Goal: Transaction & Acquisition: Purchase product/service

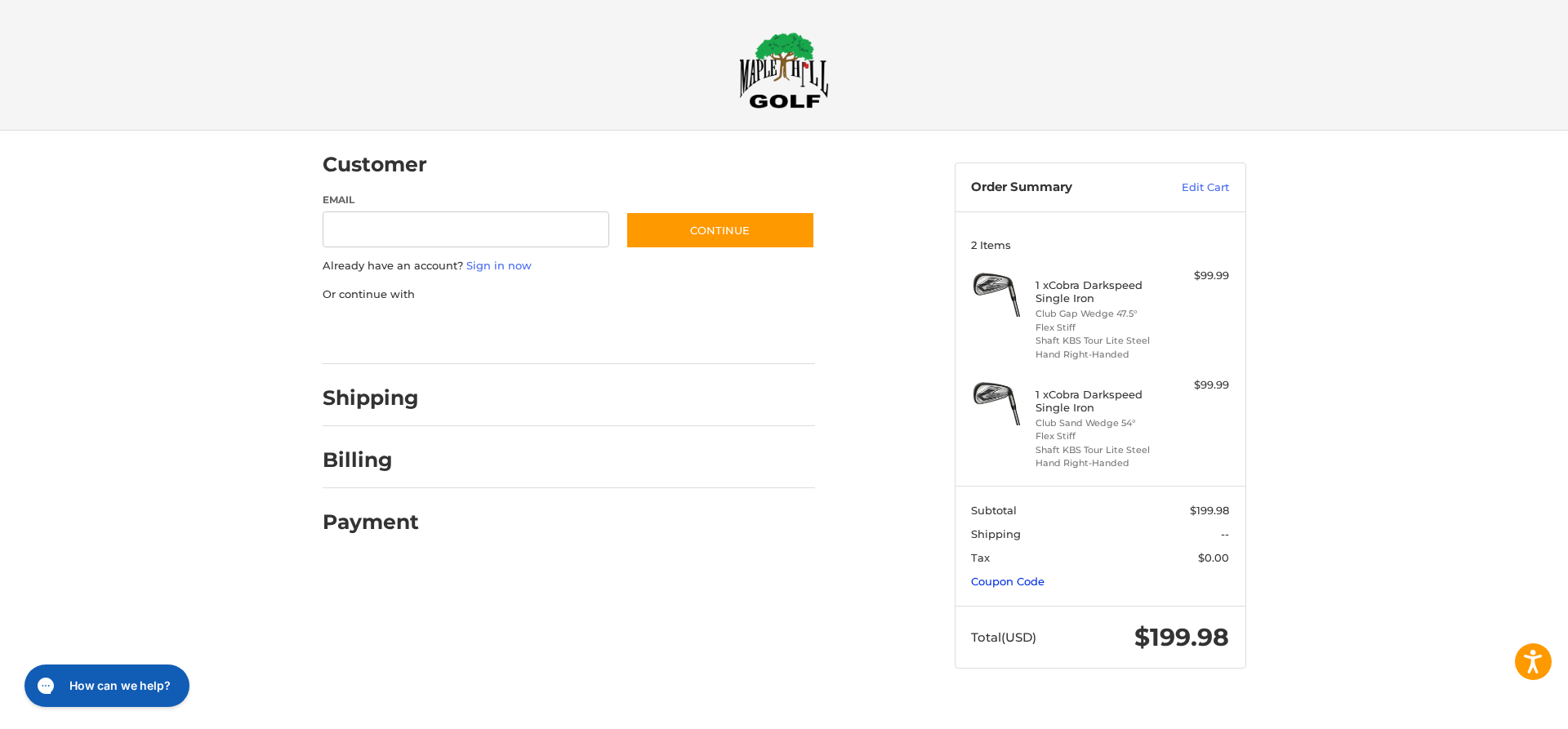
click at [1037, 584] on link "Coupon Code" at bounding box center [1008, 580] width 74 height 13
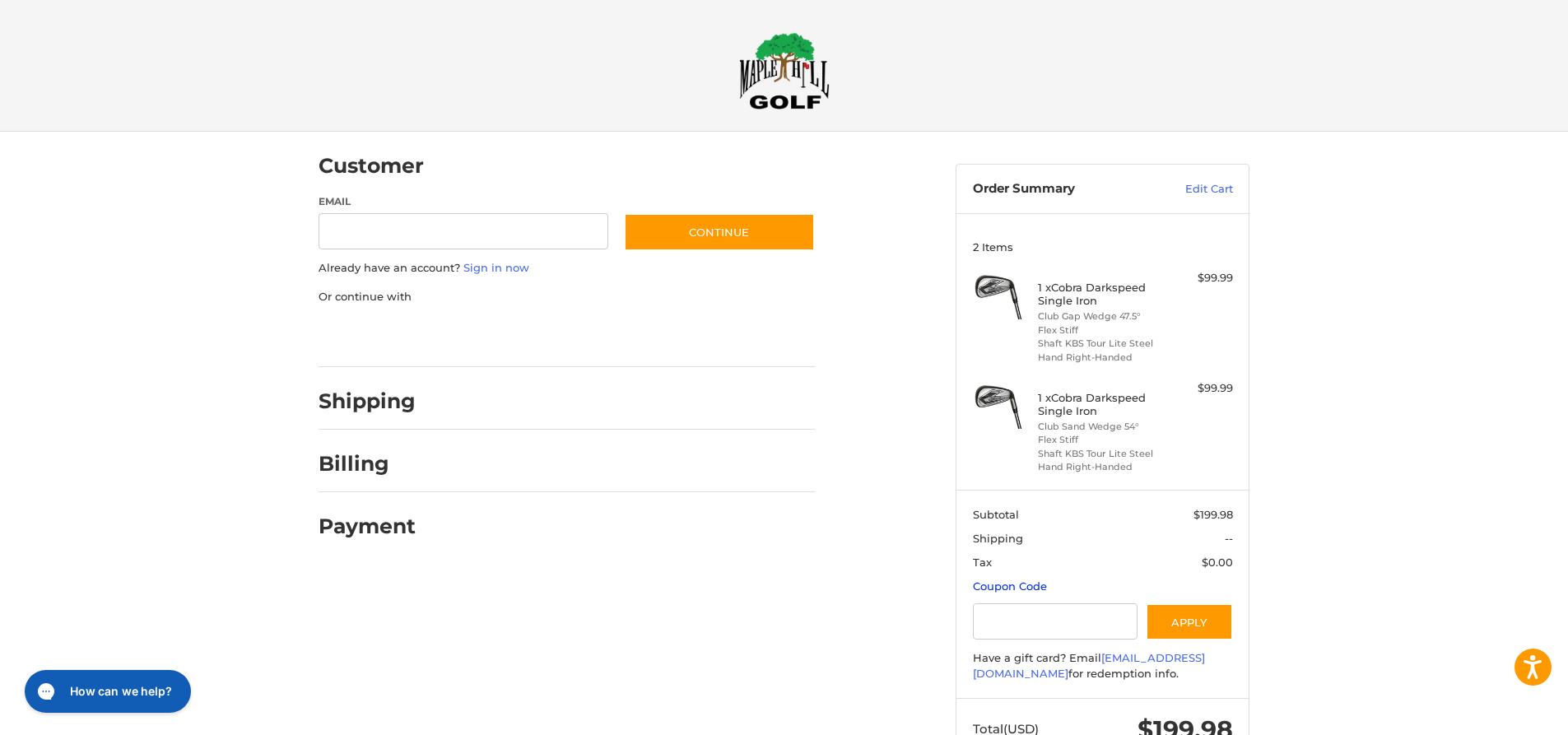
scroll to position [59, 0]
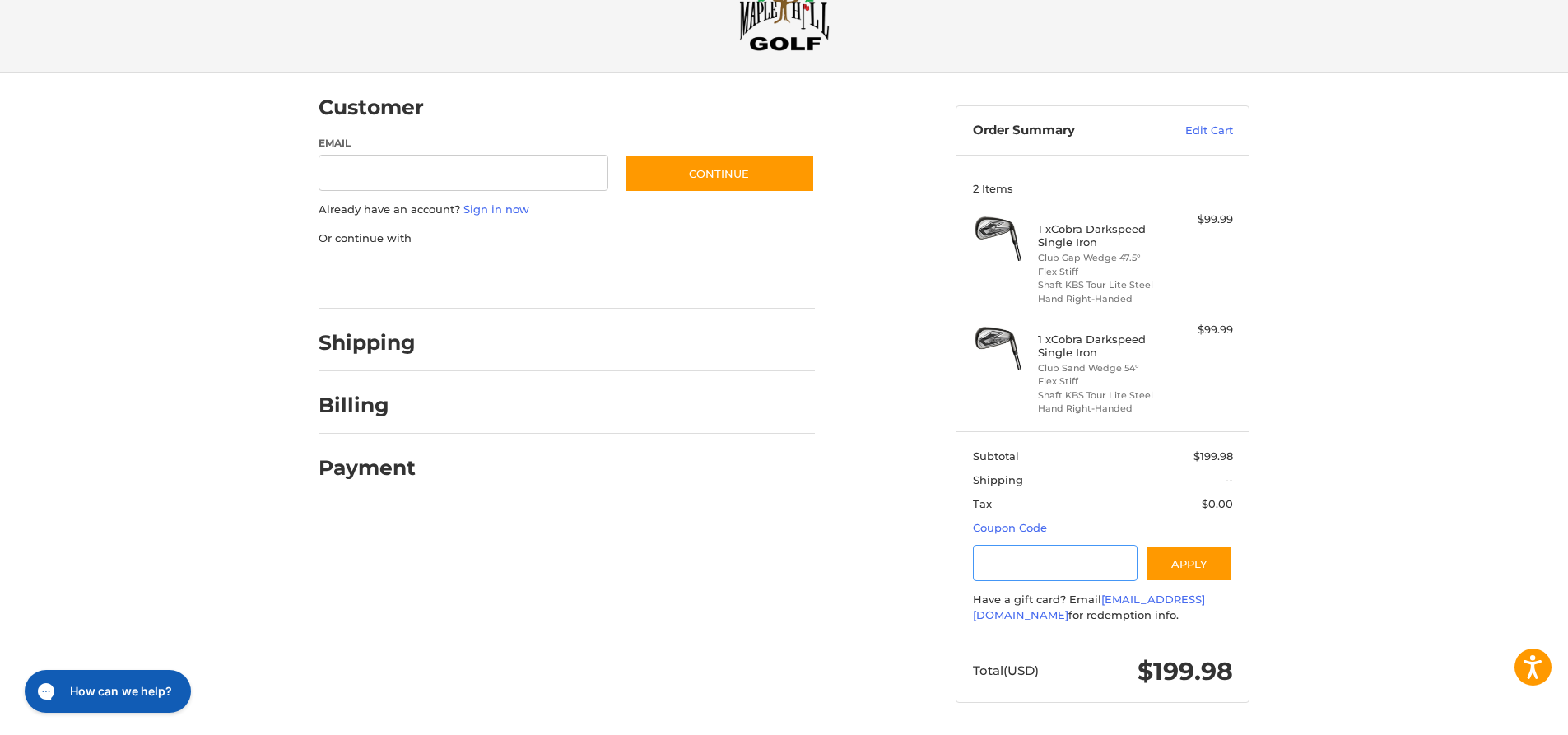
click at [1066, 571] on input "Gift Certificate or Coupon Code" at bounding box center [1055, 564] width 166 height 37
type input "*********"
click at [1207, 563] on button "Apply" at bounding box center [1189, 564] width 87 height 37
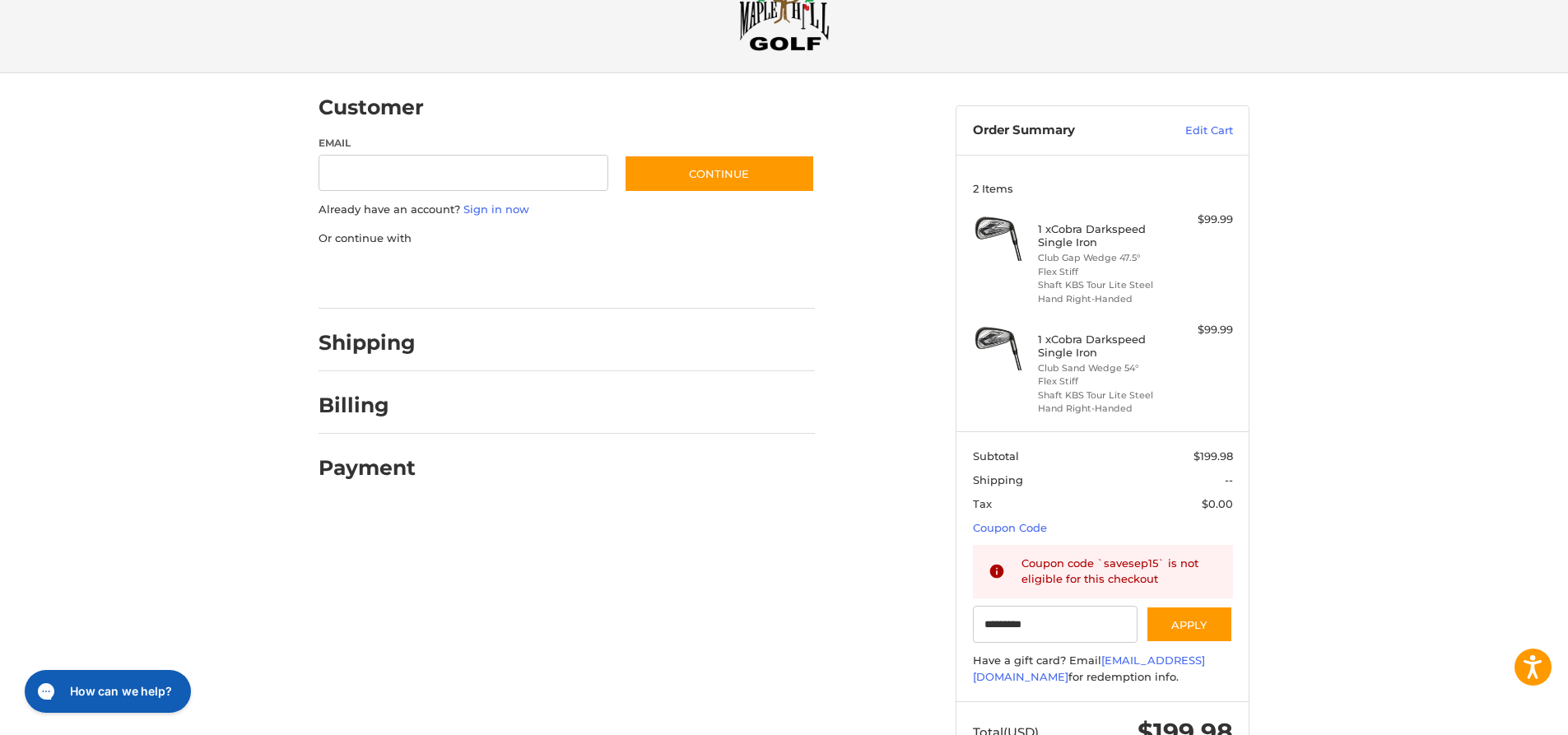
scroll to position [0, 0]
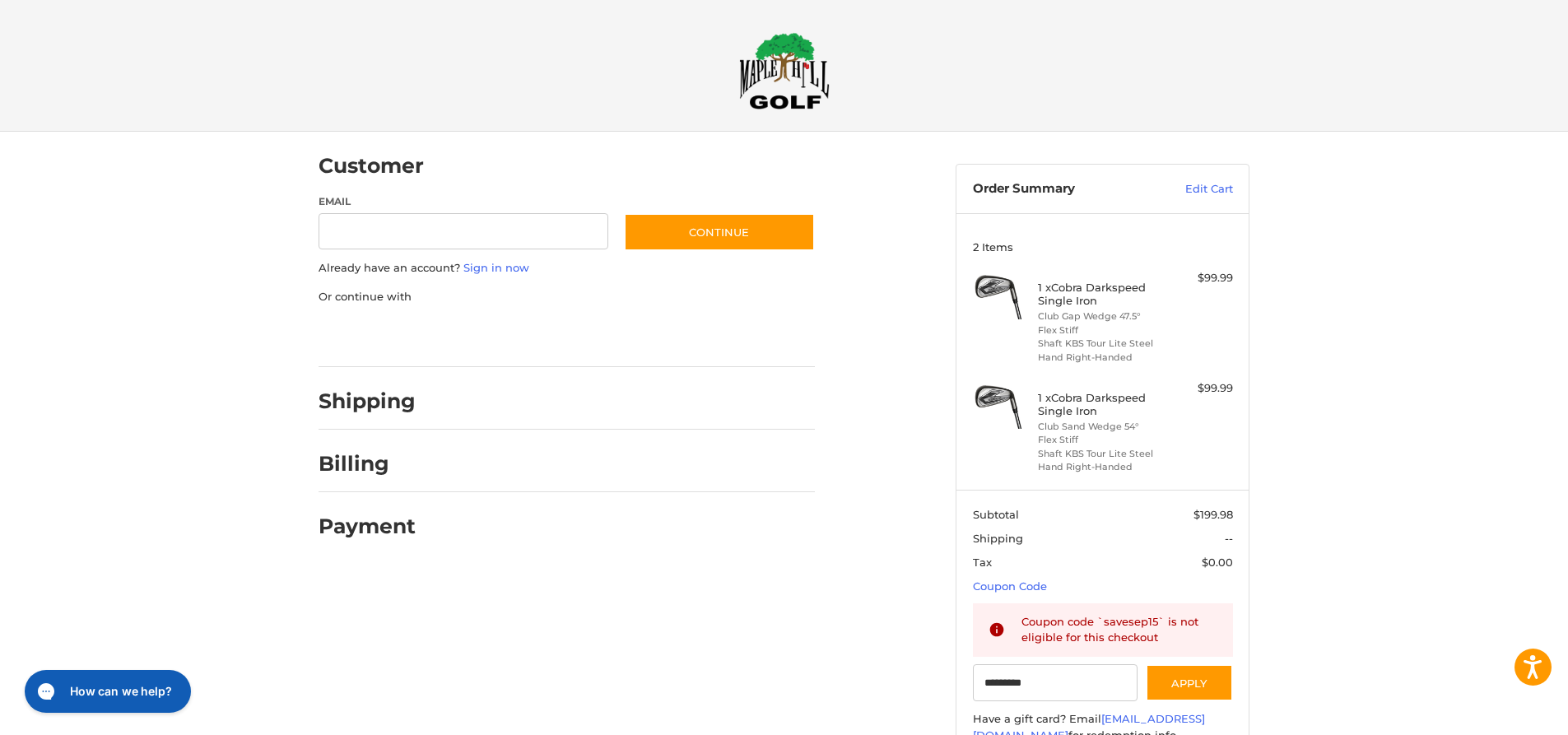
click at [1488, 406] on div "Customer Guest Customer Email Subscribe to our newsletter. Continue Already hav…" at bounding box center [784, 492] width 1568 height 722
click at [1462, 407] on div "Customer Guest Customer Email Subscribe to our newsletter. Continue Already hav…" at bounding box center [784, 492] width 1568 height 722
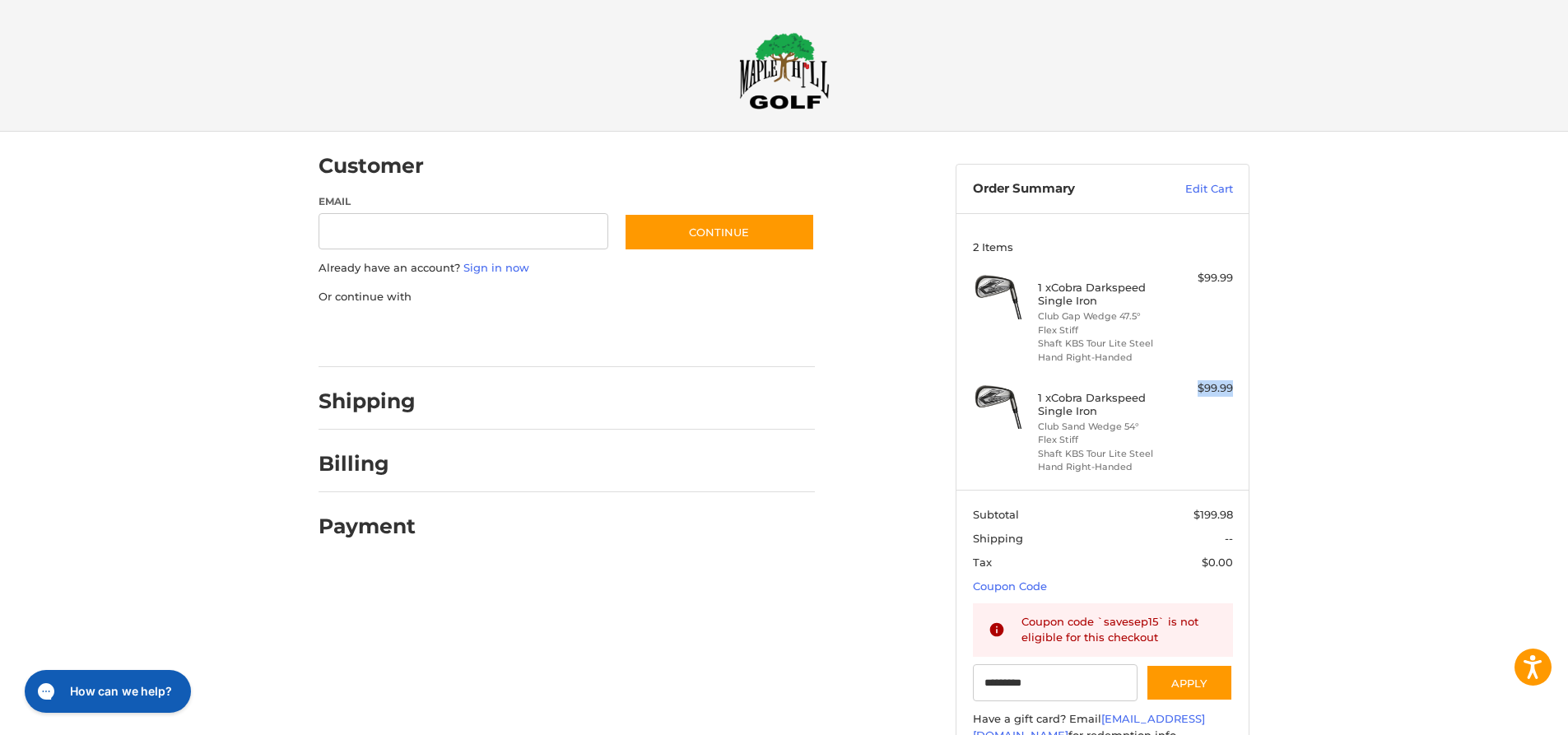
click at [1462, 407] on div "Customer Guest Customer Email Subscribe to our newsletter. Continue Already hav…" at bounding box center [784, 492] width 1568 height 722
